Goal: Transaction & Acquisition: Purchase product/service

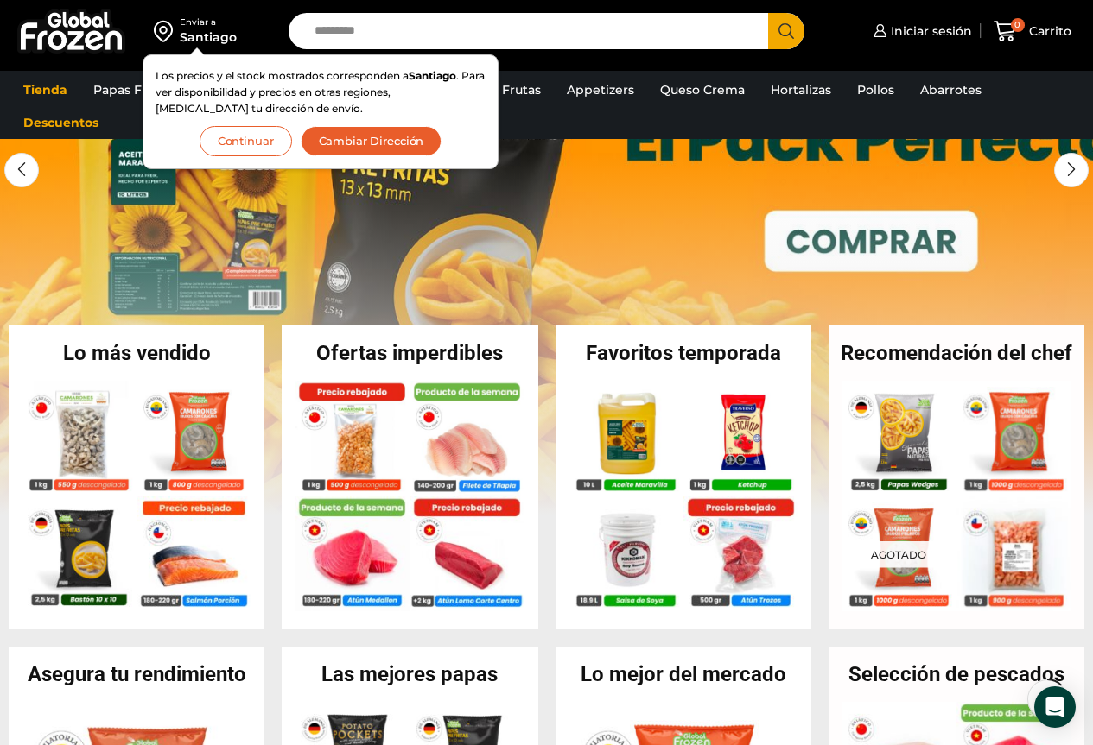
scroll to position [259, 0]
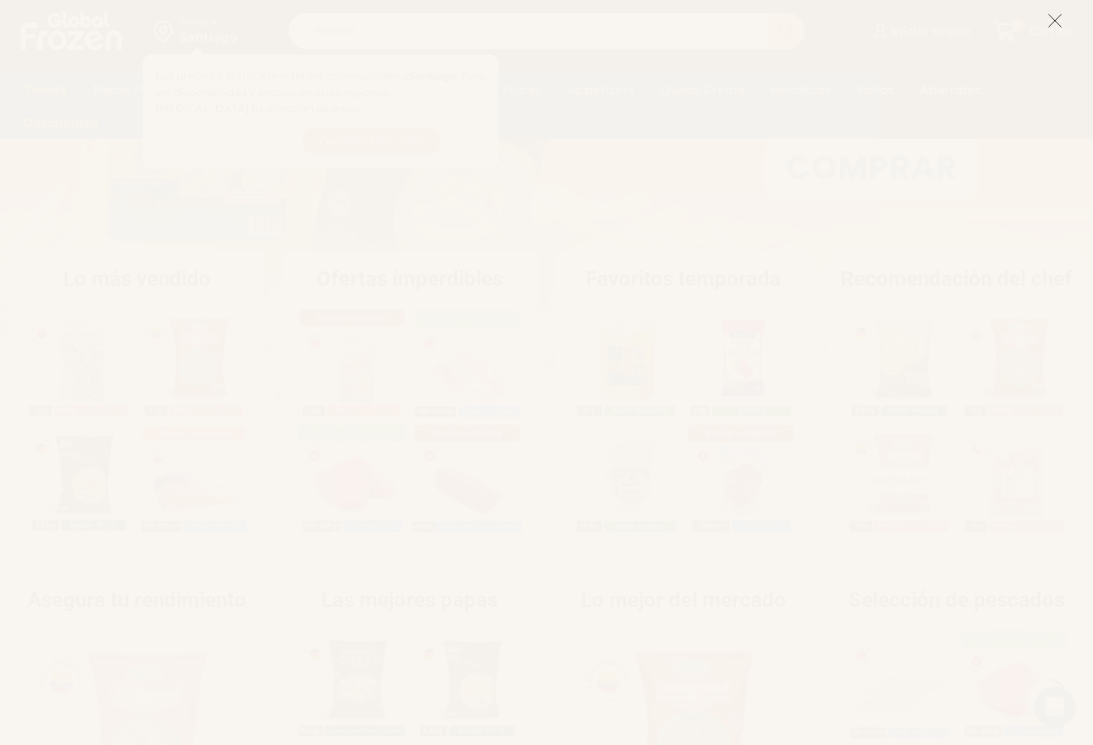
click at [1056, 17] on icon at bounding box center [1055, 21] width 16 height 16
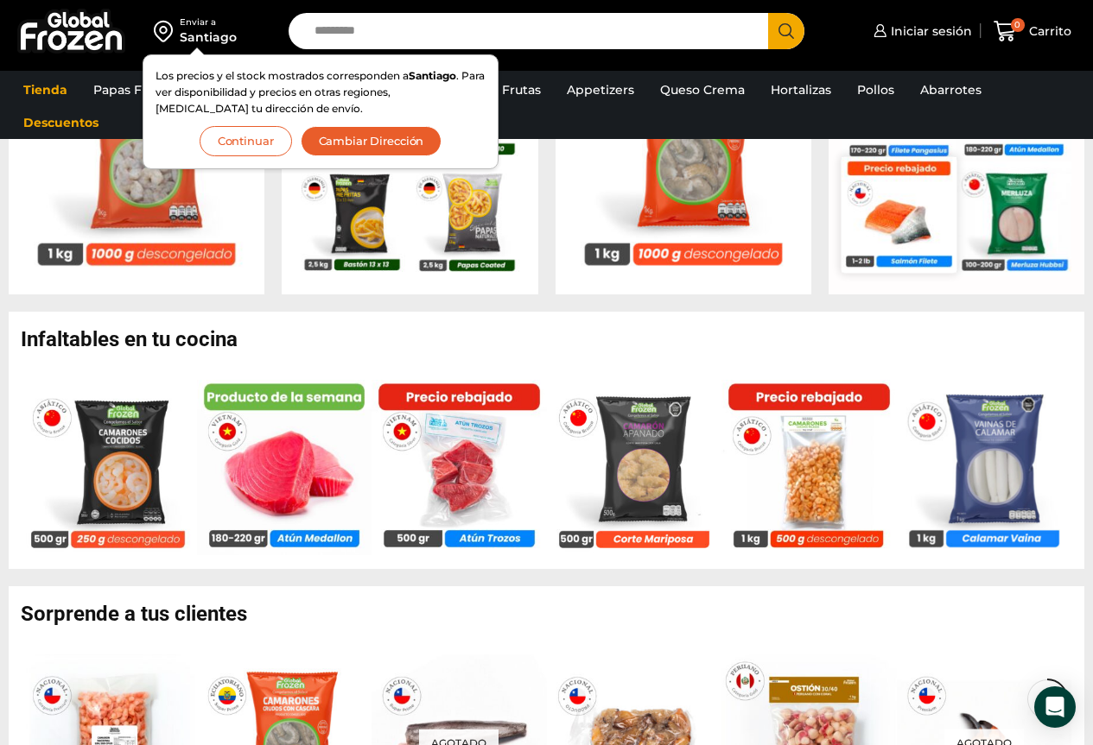
scroll to position [864, 0]
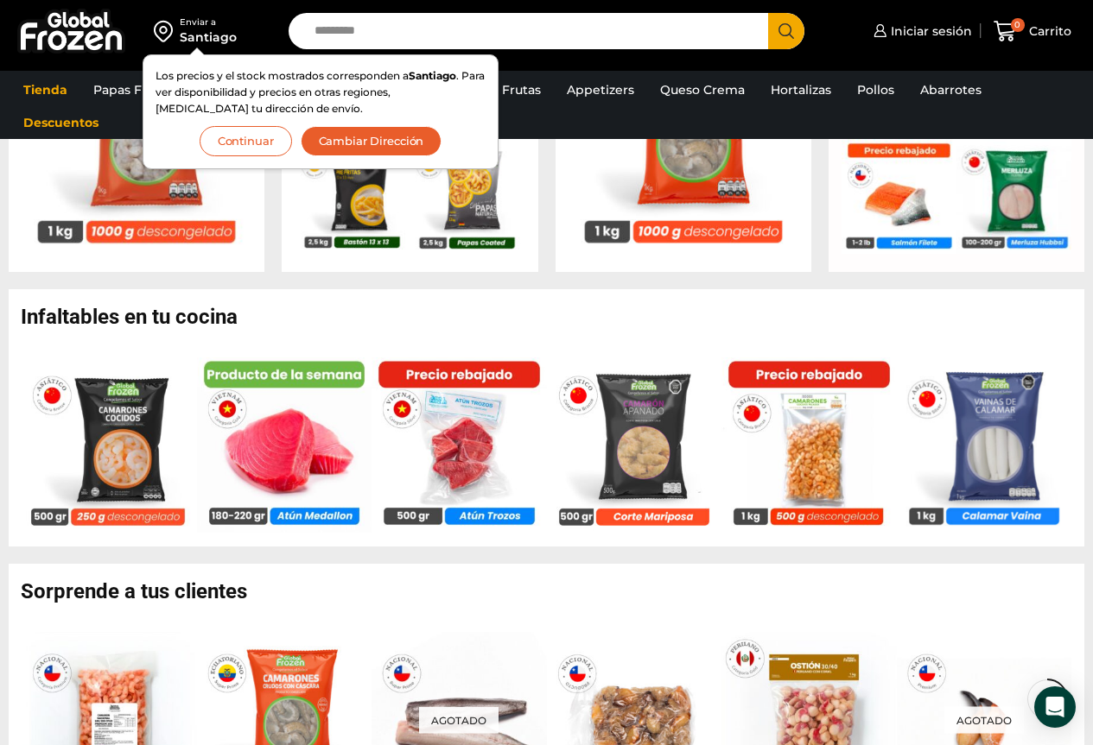
click at [255, 144] on button "Continuar" at bounding box center [246, 141] width 92 height 30
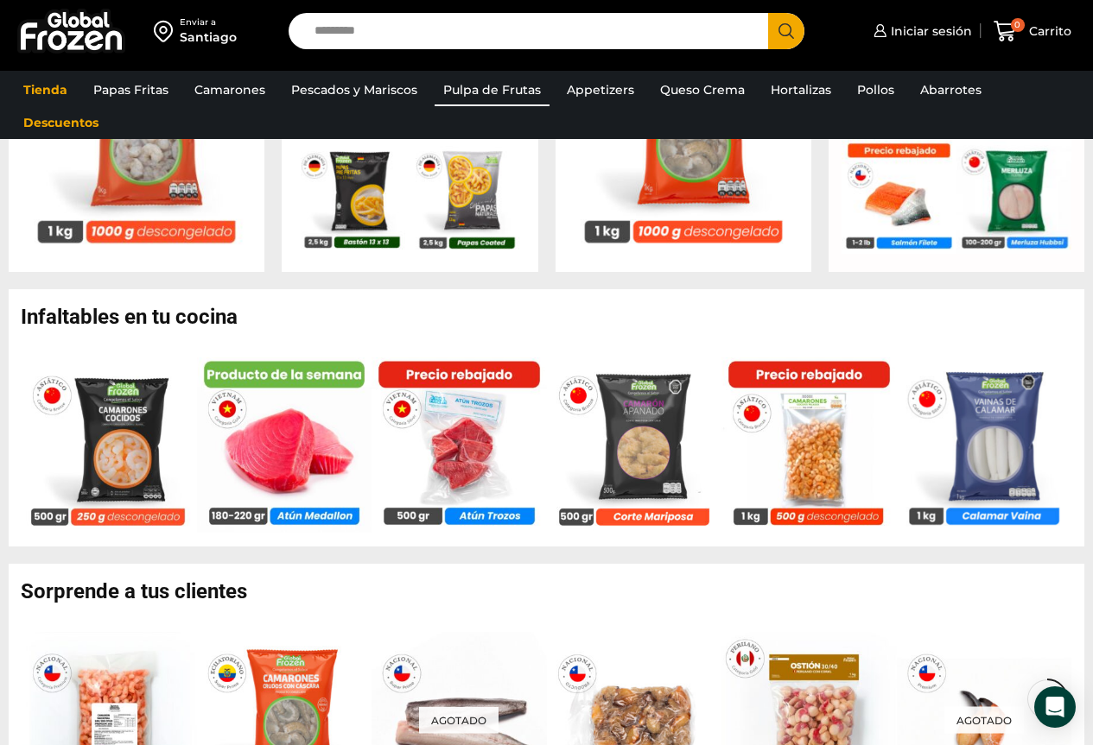
click at [470, 79] on link "Pulpa de Frutas" at bounding box center [491, 89] width 115 height 33
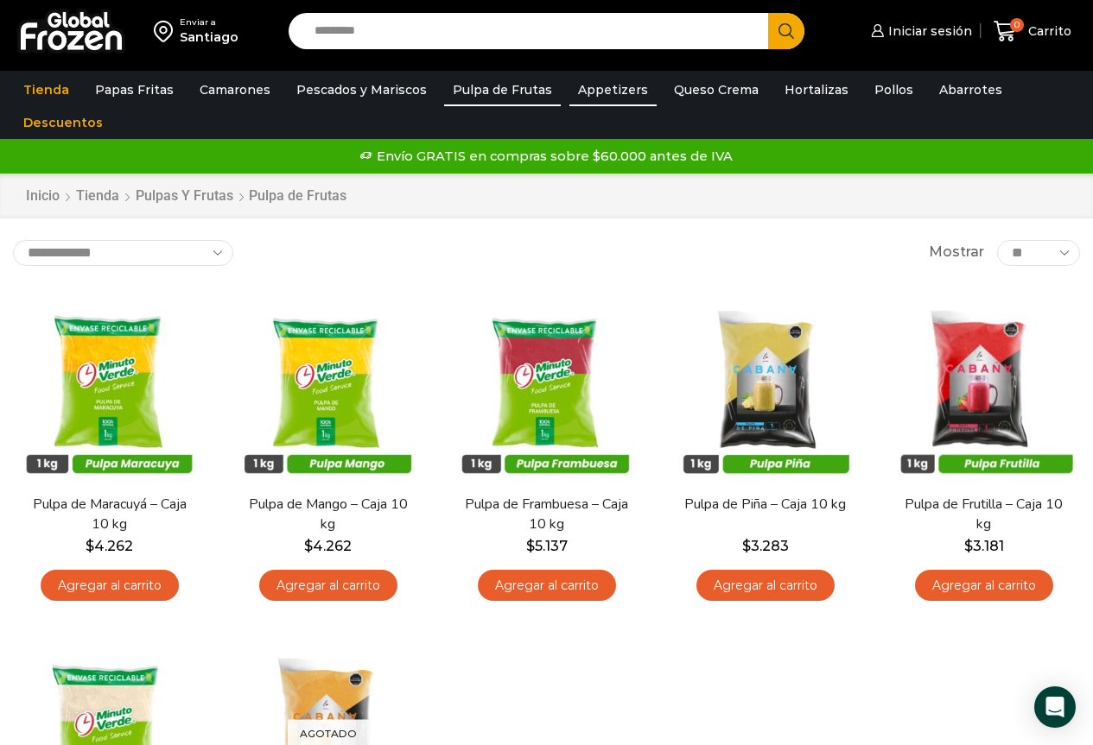
click at [605, 100] on link "Appetizers" at bounding box center [612, 89] width 87 height 33
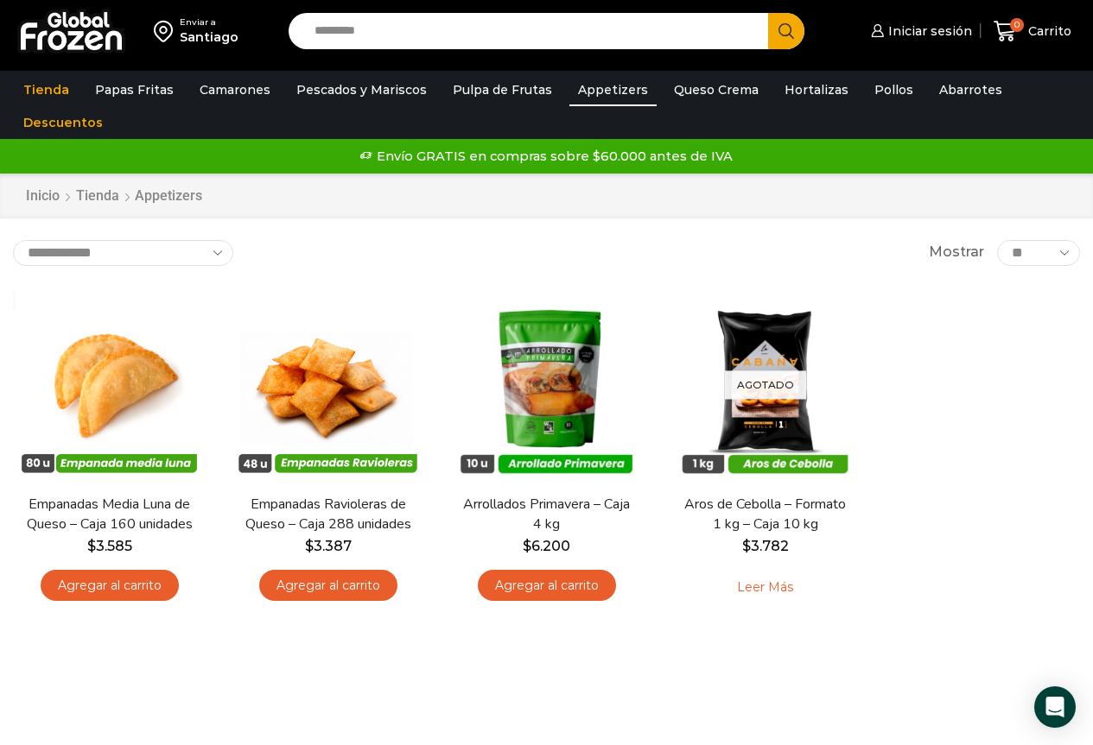
click at [396, 29] on input "Search input" at bounding box center [533, 31] width 454 height 36
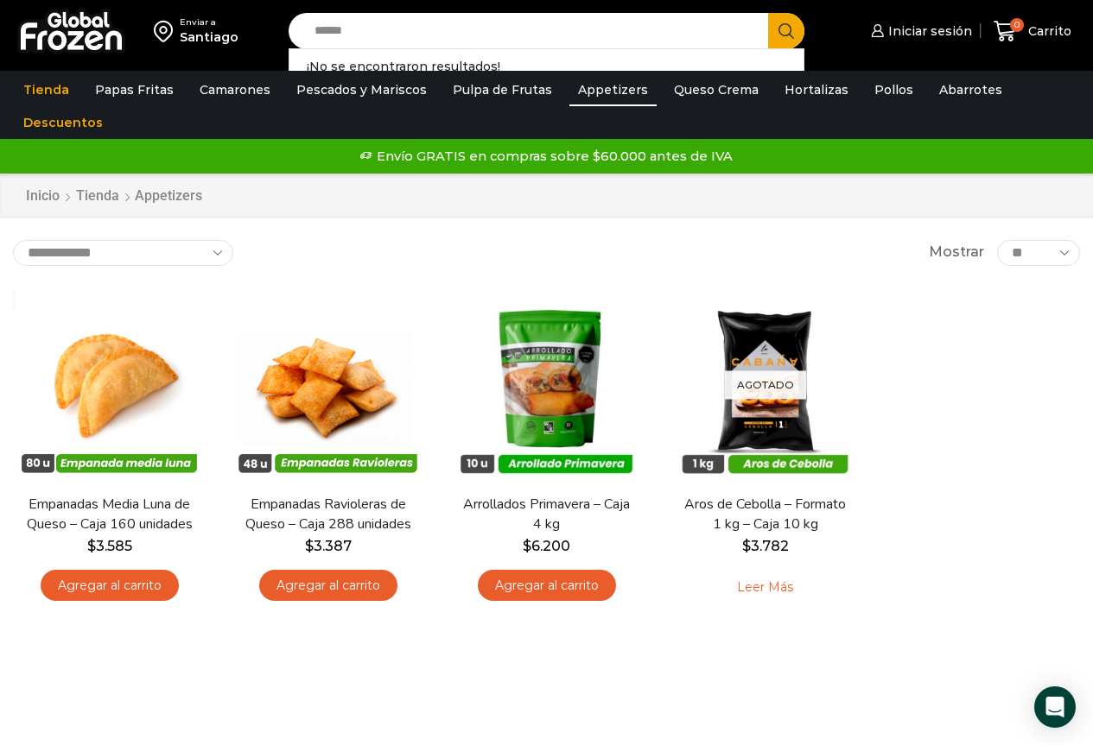
type input "******"
click at [768, 13] on button "Search" at bounding box center [786, 31] width 36 height 36
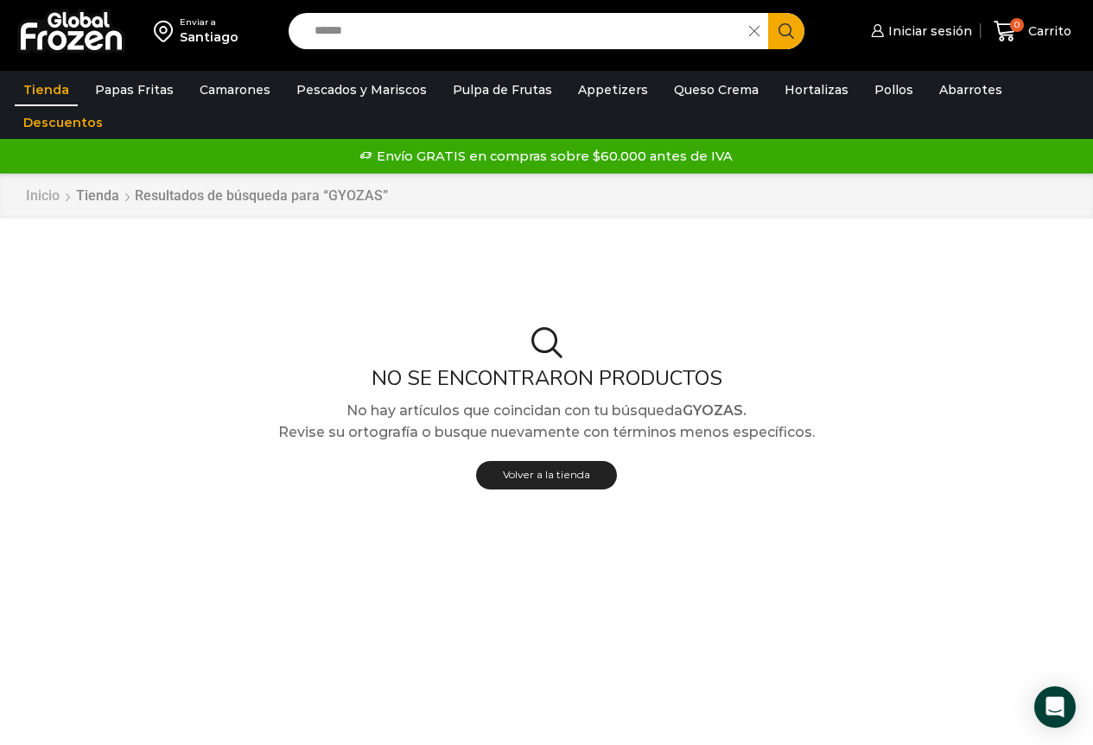
click at [45, 194] on link "Inicio" at bounding box center [42, 197] width 35 height 20
click at [70, 126] on link "Descuentos" at bounding box center [63, 122] width 97 height 33
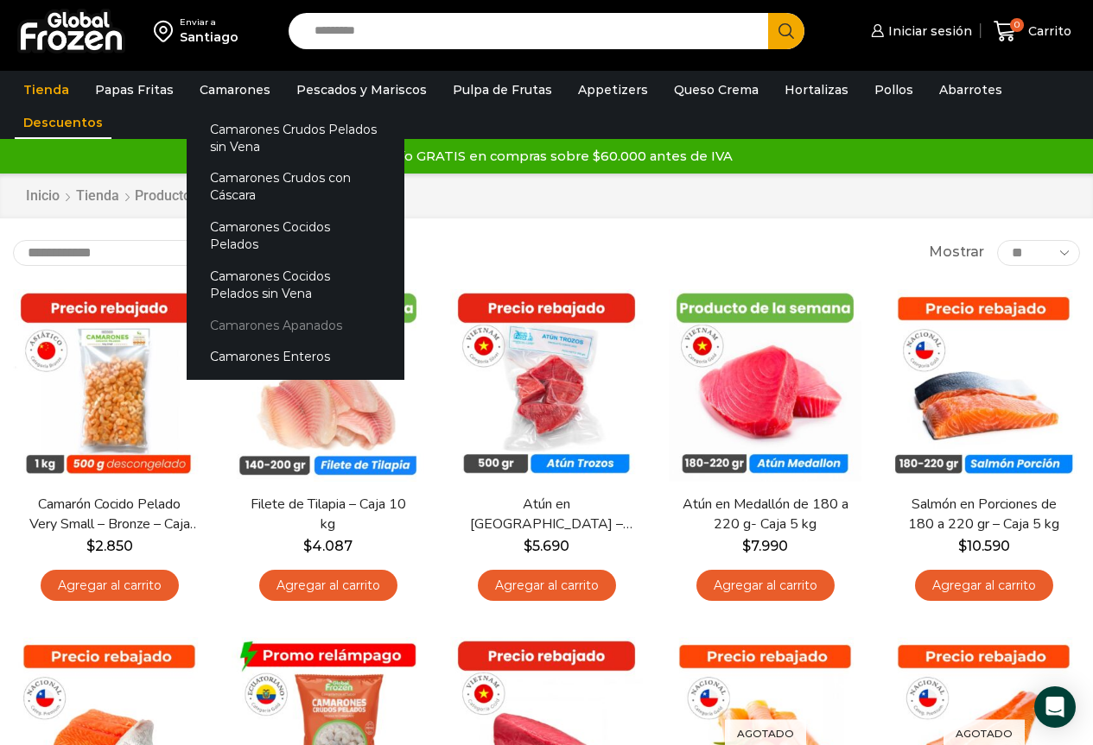
click at [238, 312] on link "Camarones Apanados" at bounding box center [296, 325] width 218 height 32
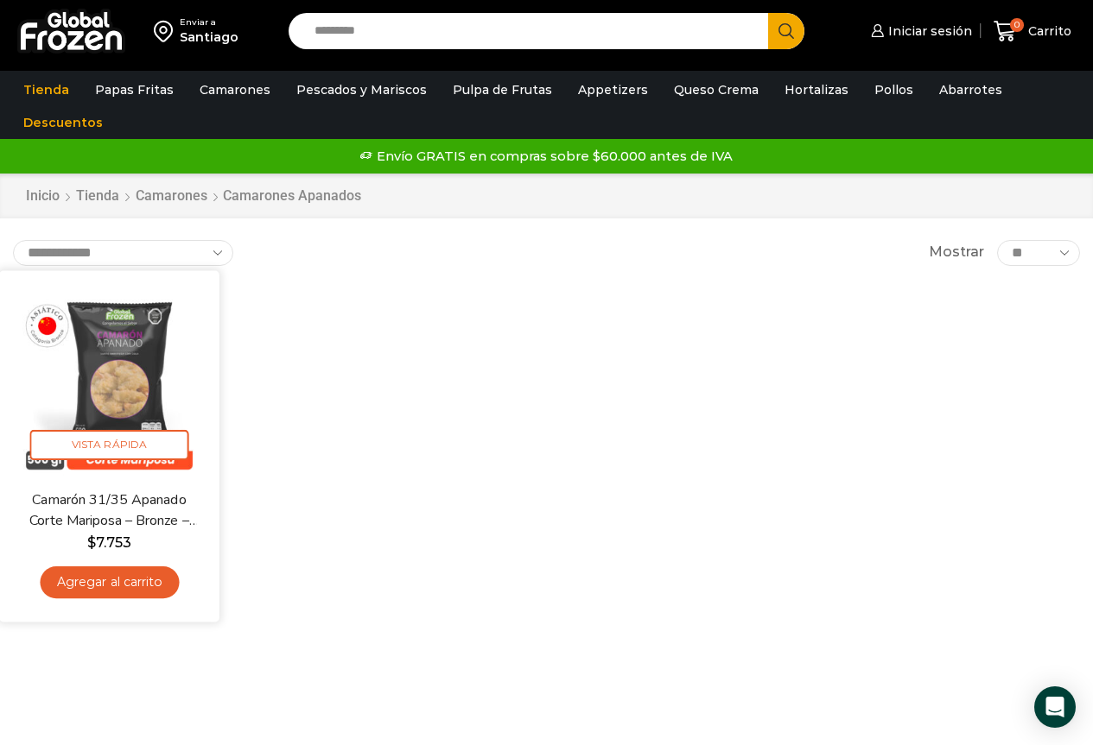
click at [146, 345] on img at bounding box center [109, 380] width 194 height 194
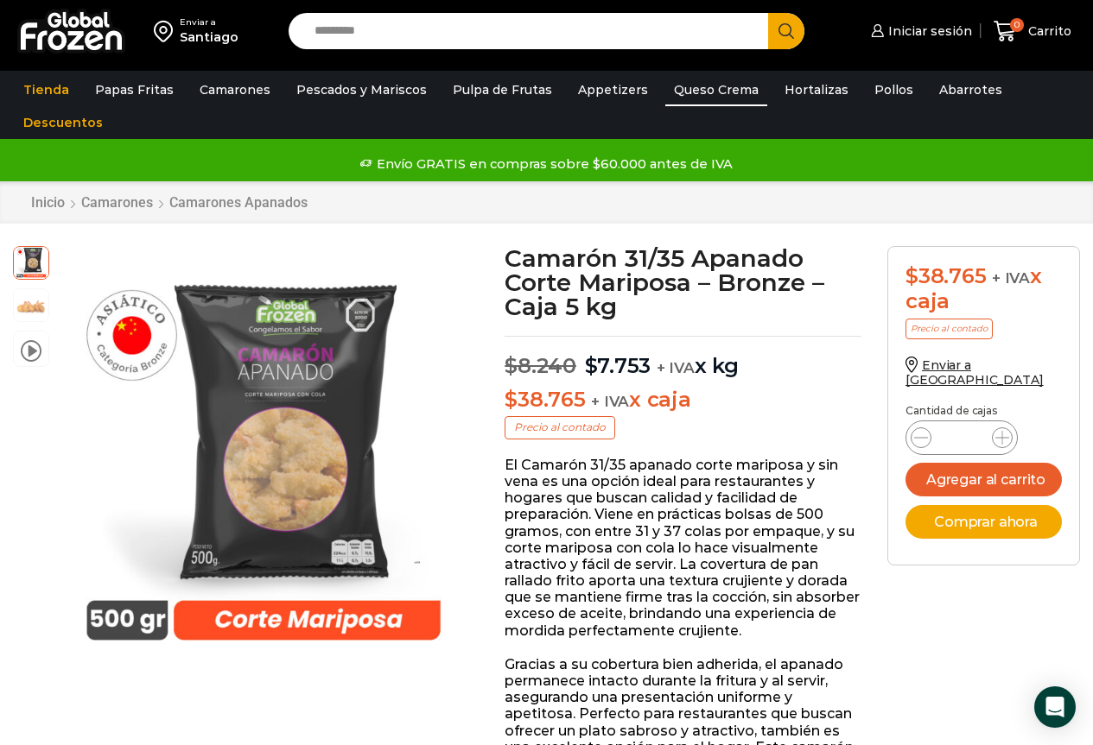
click at [727, 85] on link "Queso Crema" at bounding box center [716, 89] width 102 height 33
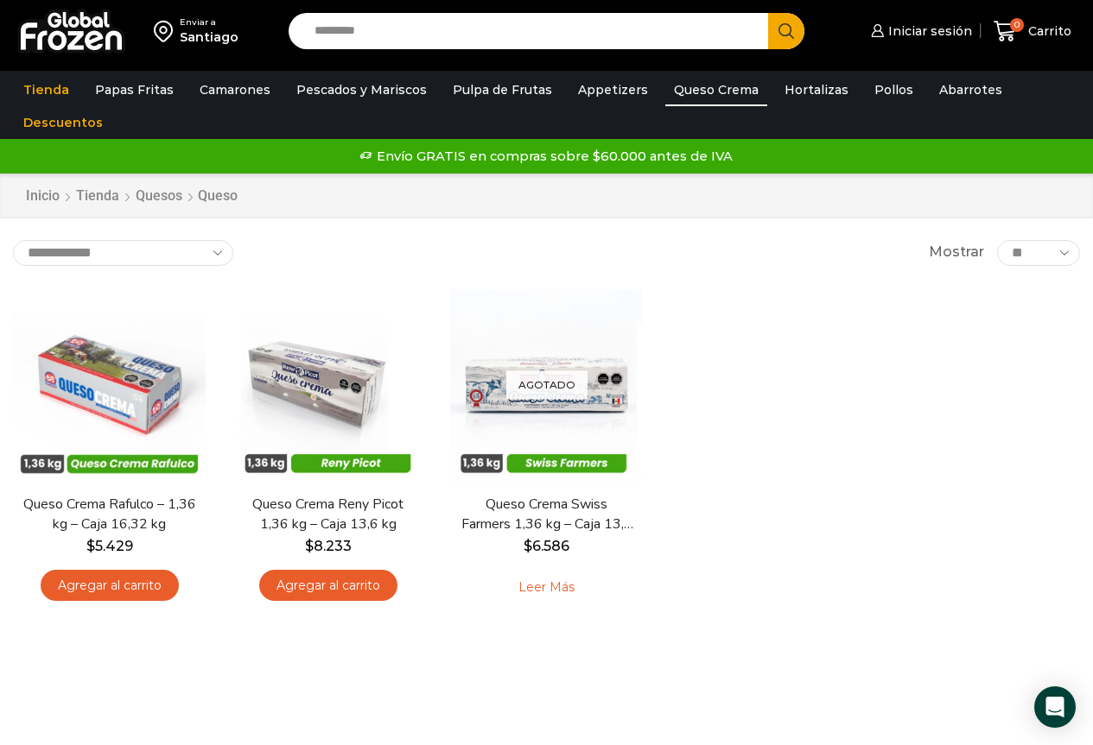
click at [865, 95] on link "Pollos" at bounding box center [893, 89] width 56 height 33
click at [866, 90] on link "Pollos" at bounding box center [893, 89] width 56 height 33
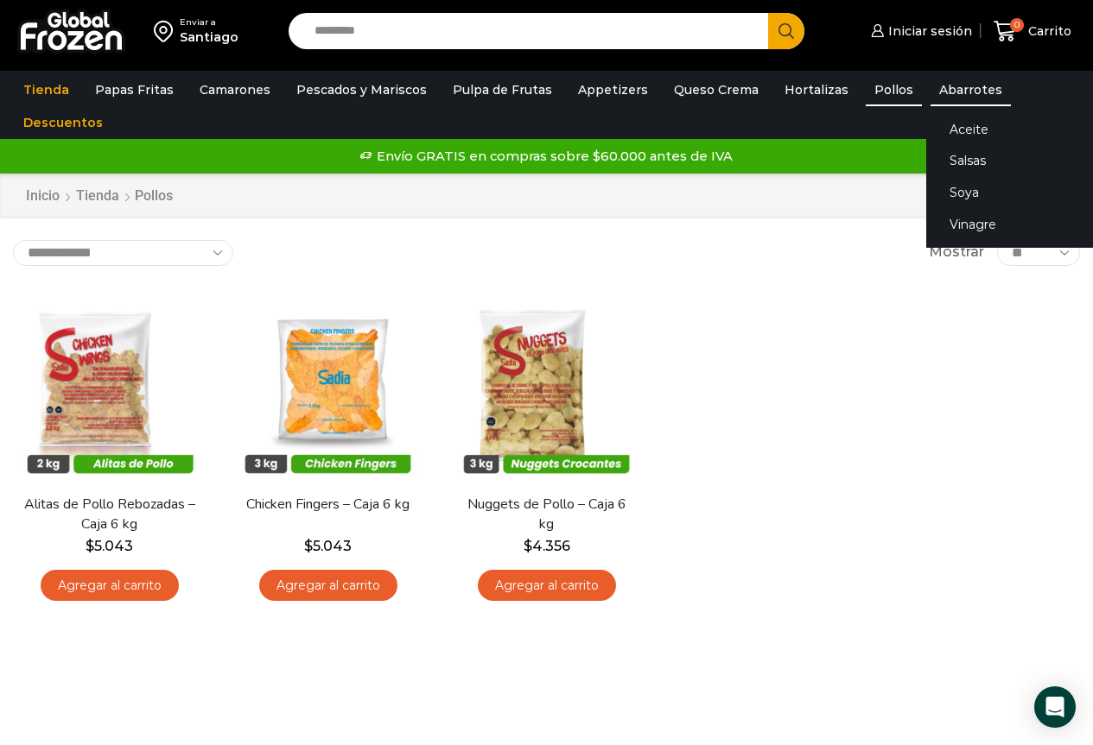
click at [945, 83] on link "Abarrotes" at bounding box center [970, 89] width 80 height 33
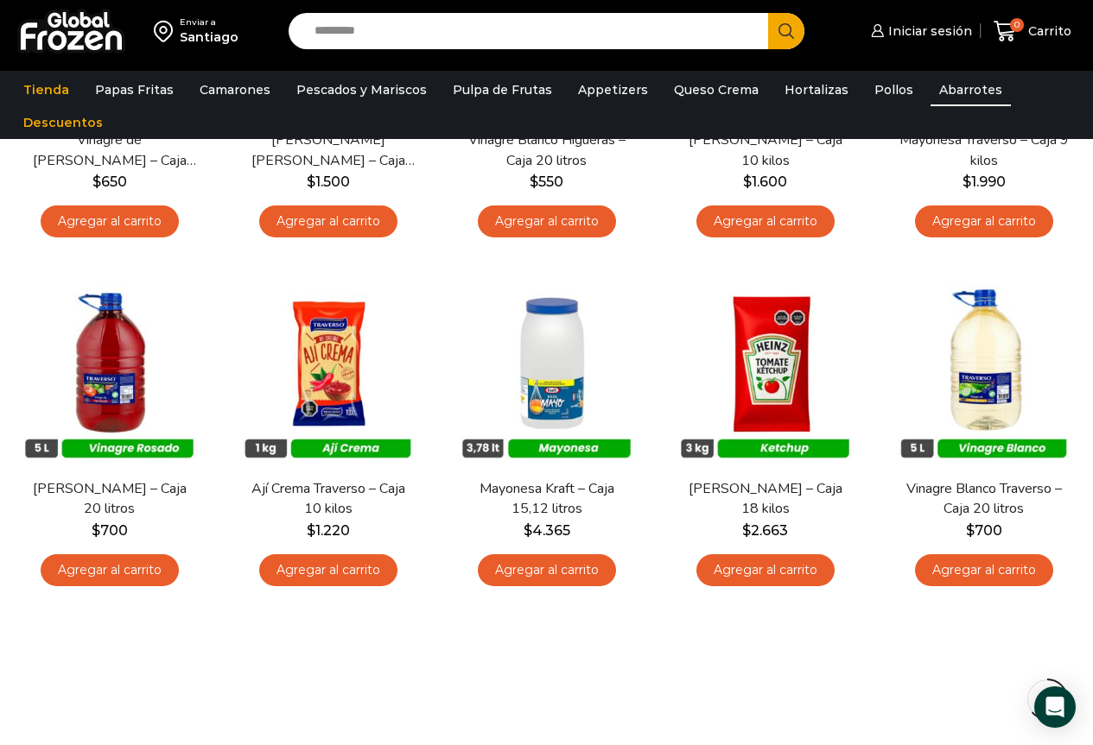
scroll to position [691, 0]
